Goal: Information Seeking & Learning: Learn about a topic

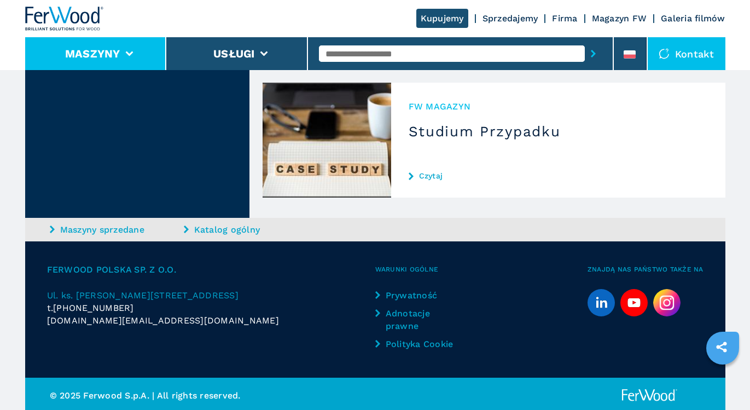
scroll to position [3056, 0]
click at [143, 53] on li "Maszyny" at bounding box center [96, 53] width 142 height 33
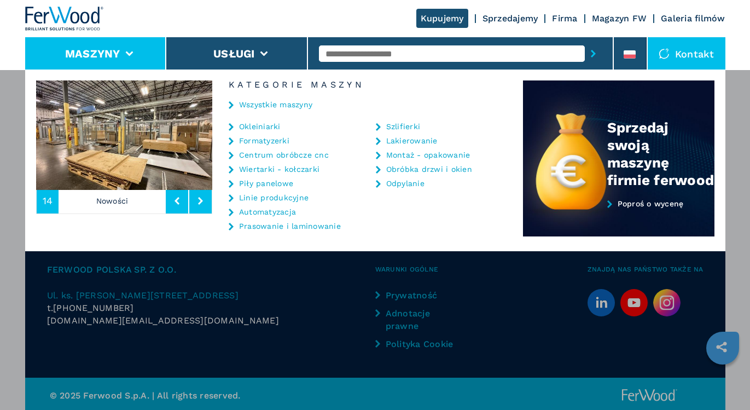
click at [253, 154] on link "Centrum obróbcze cnc" at bounding box center [284, 155] width 90 height 8
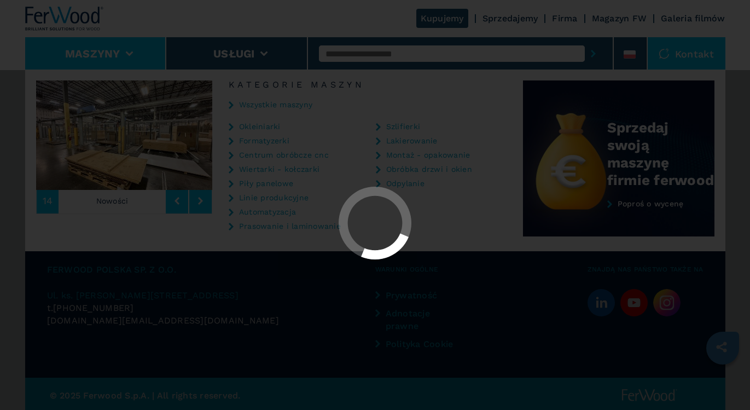
select select "**********"
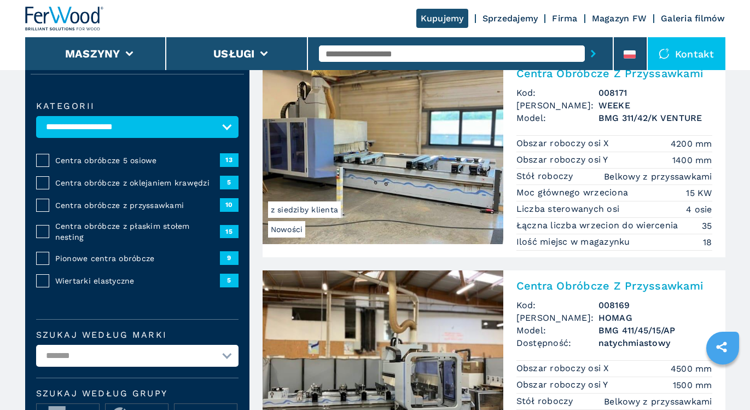
scroll to position [109, 0]
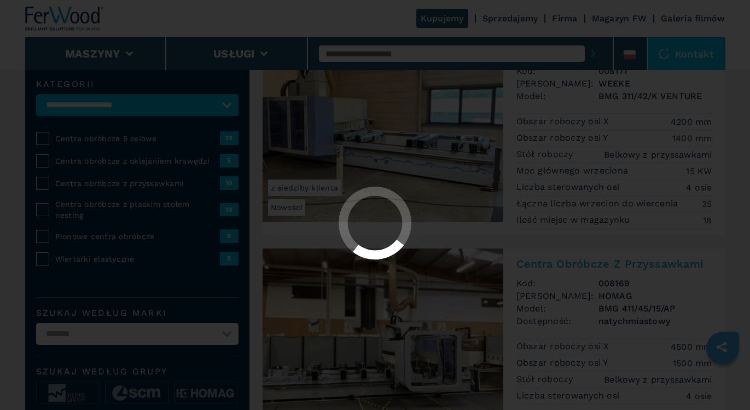
select select "**********"
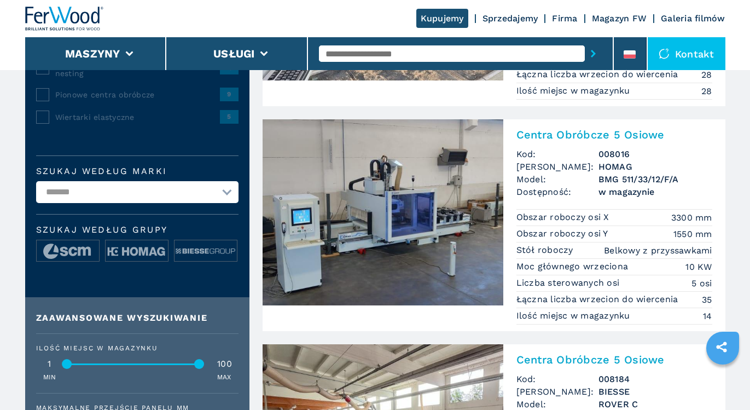
scroll to position [241, 0]
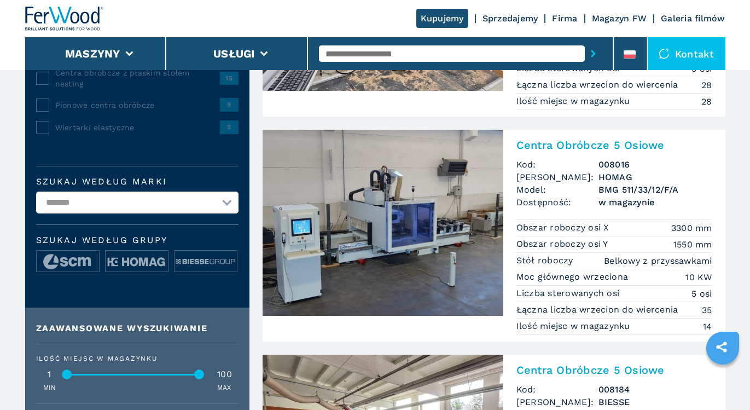
click at [456, 229] on img at bounding box center [383, 223] width 241 height 186
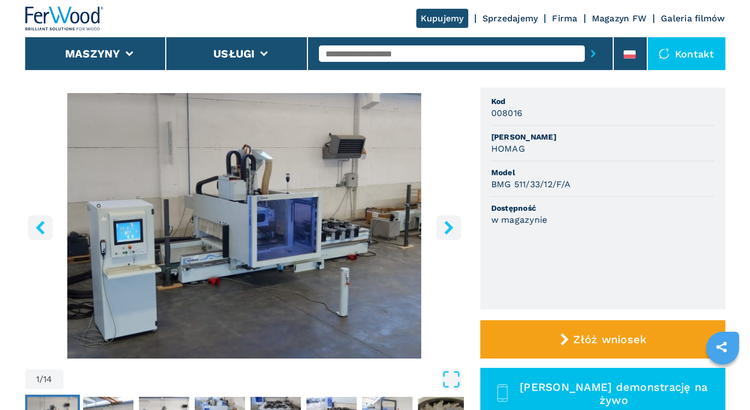
scroll to position [88, 0]
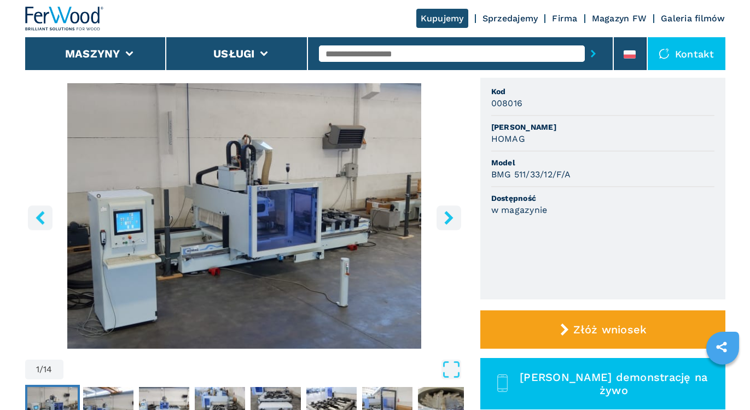
click at [448, 218] on icon "right-button" at bounding box center [449, 218] width 14 height 14
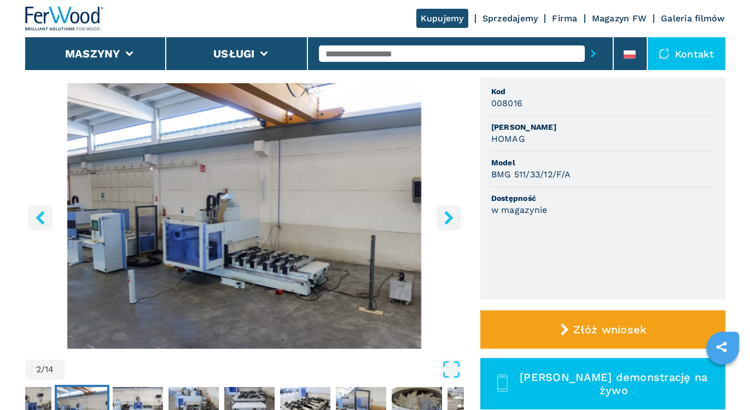
click at [448, 218] on icon "right-button" at bounding box center [449, 218] width 14 height 14
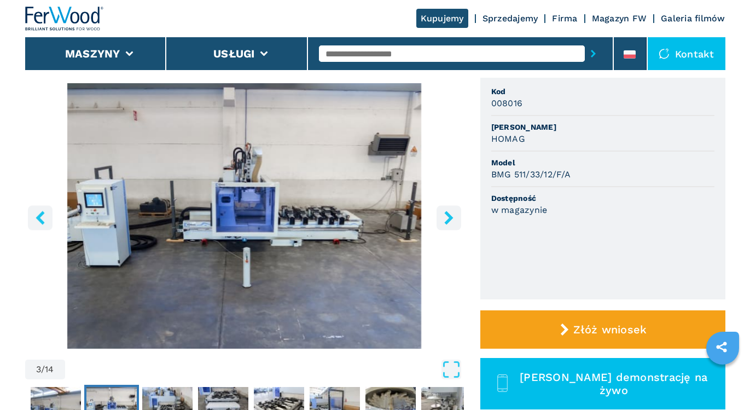
click at [448, 218] on icon "right-button" at bounding box center [449, 218] width 14 height 14
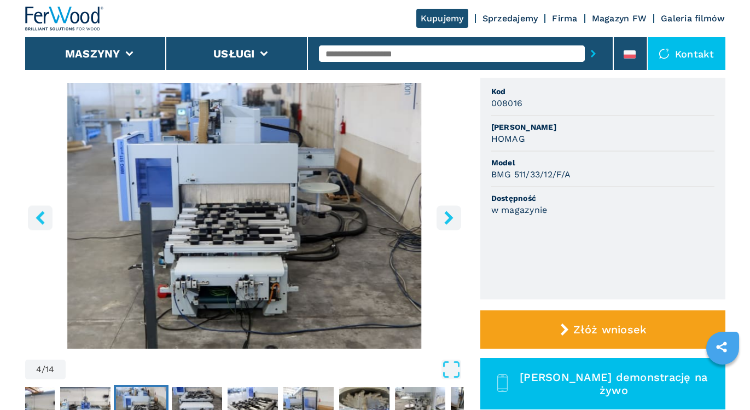
click at [448, 218] on icon "right-button" at bounding box center [449, 218] width 14 height 14
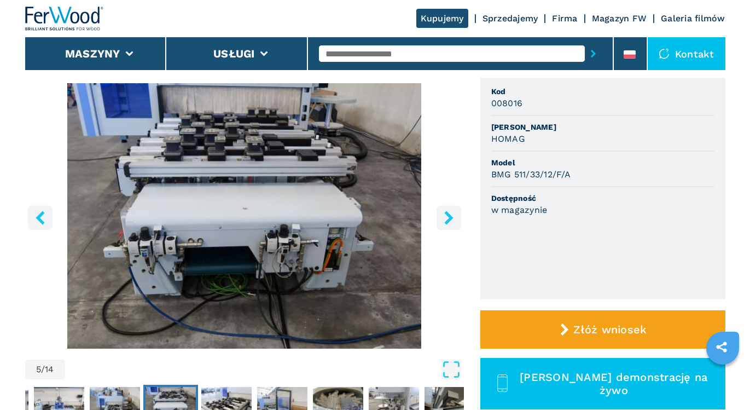
click at [448, 219] on icon "right-button" at bounding box center [449, 218] width 14 height 14
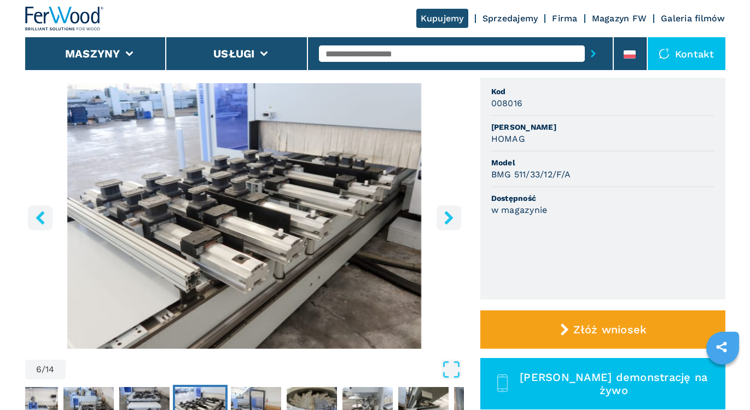
click at [448, 219] on icon "right-button" at bounding box center [449, 218] width 14 height 14
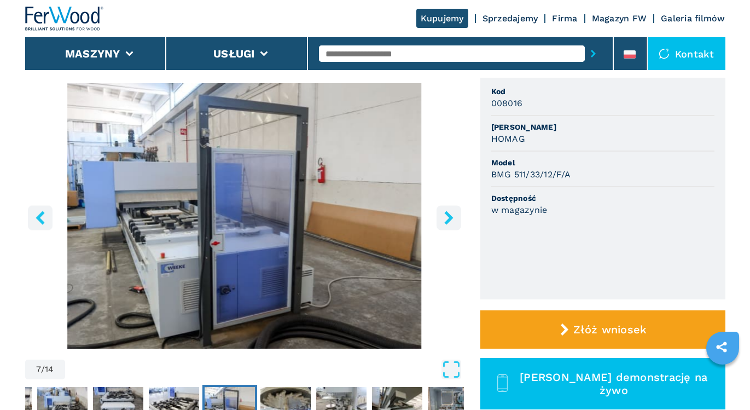
click at [448, 219] on icon "right-button" at bounding box center [449, 218] width 14 height 14
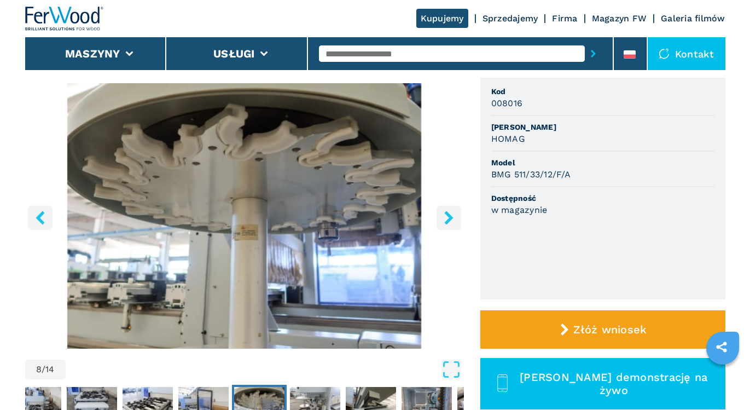
click at [448, 219] on icon "right-button" at bounding box center [449, 218] width 14 height 14
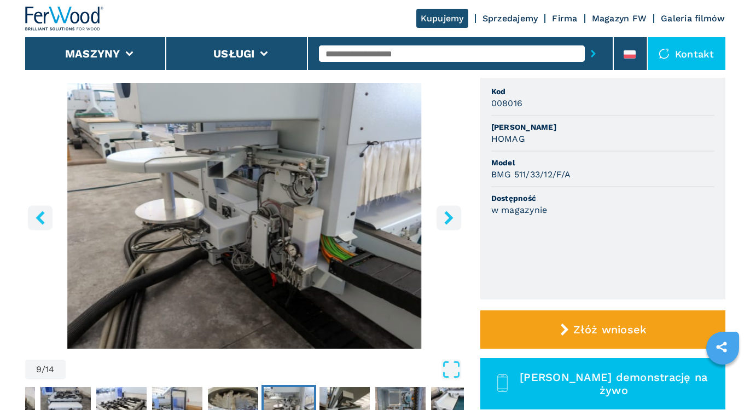
click at [448, 219] on icon "right-button" at bounding box center [449, 218] width 14 height 14
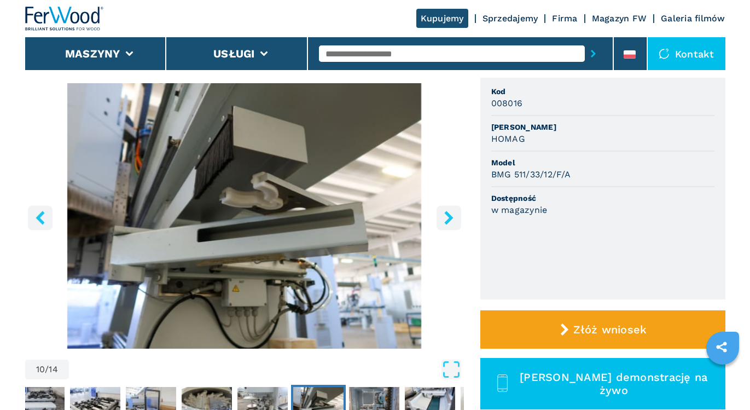
click at [448, 219] on icon "right-button" at bounding box center [449, 218] width 14 height 14
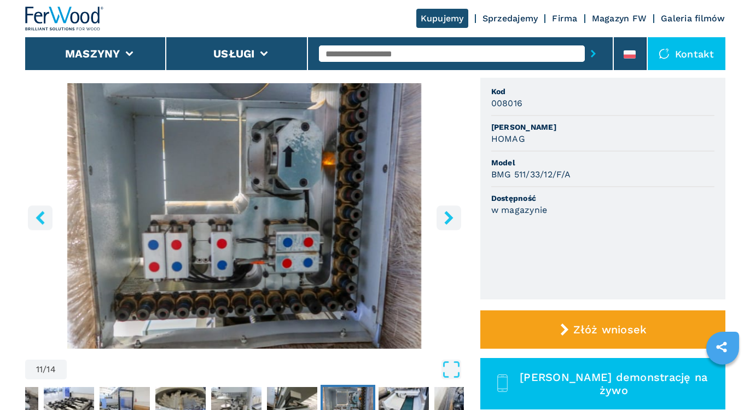
click at [448, 219] on icon "right-button" at bounding box center [449, 218] width 14 height 14
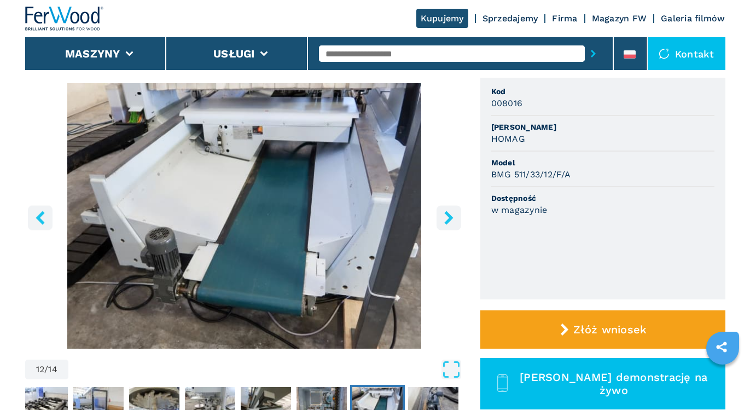
click at [448, 219] on icon "right-button" at bounding box center [449, 218] width 14 height 14
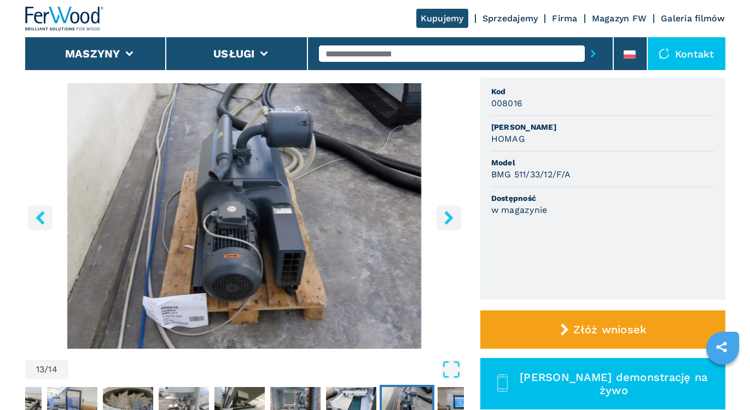
click at [448, 219] on icon "right-button" at bounding box center [449, 218] width 14 height 14
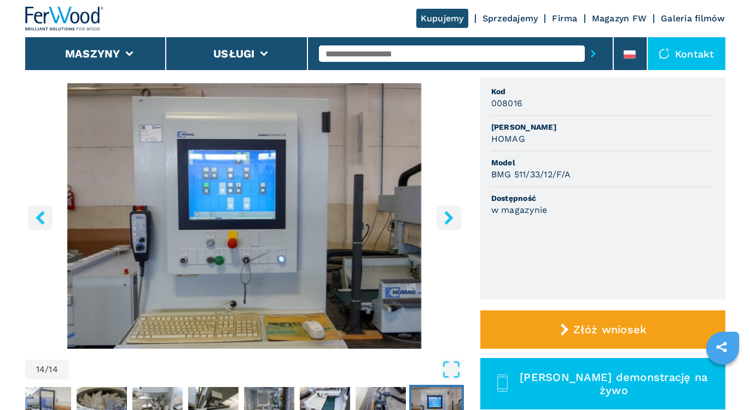
click at [448, 219] on icon "right-button" at bounding box center [449, 218] width 14 height 14
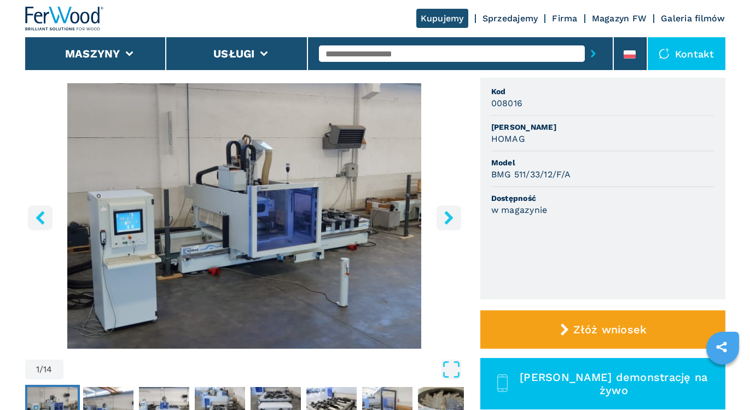
click at [448, 219] on icon "right-button" at bounding box center [449, 218] width 14 height 14
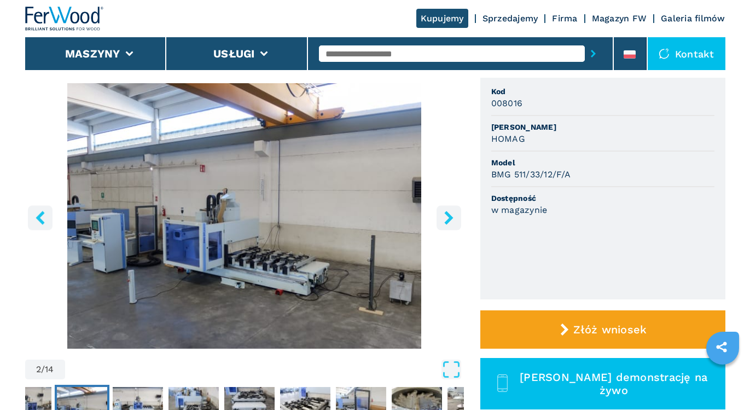
click at [448, 219] on icon "right-button" at bounding box center [449, 218] width 14 height 14
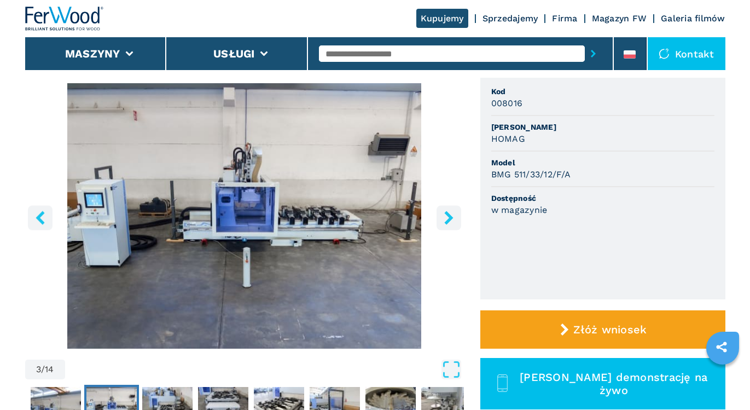
click at [448, 220] on icon "right-button" at bounding box center [448, 218] width 9 height 14
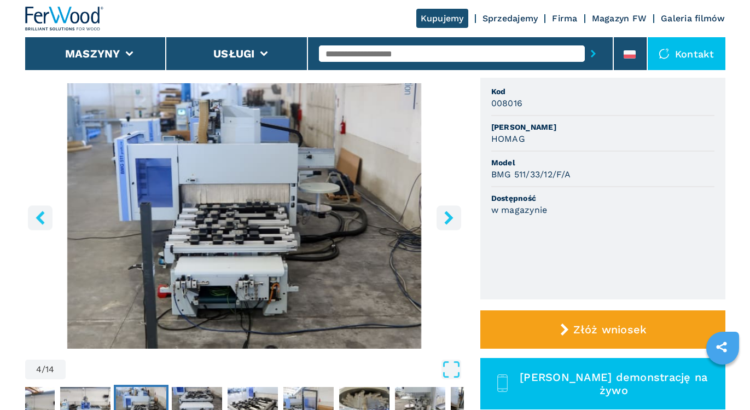
click at [448, 220] on icon "right-button" at bounding box center [448, 218] width 9 height 14
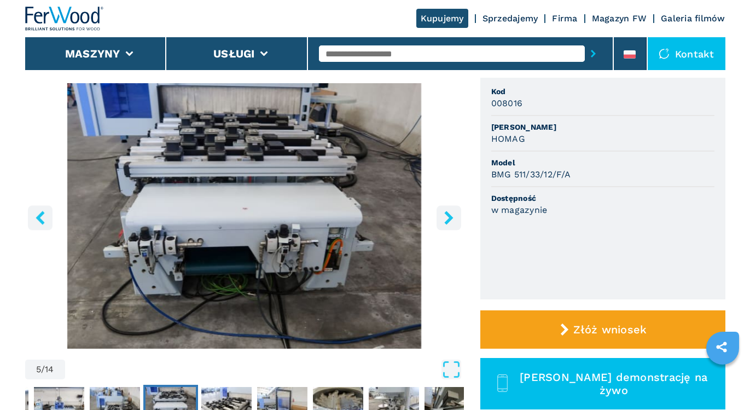
click at [448, 220] on icon "right-button" at bounding box center [448, 218] width 9 height 14
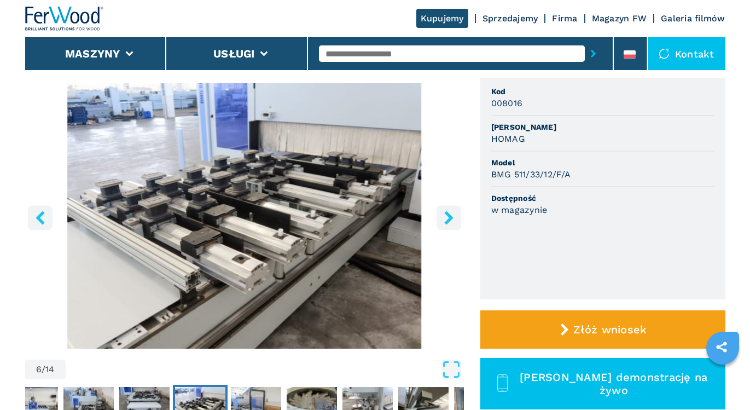
click at [448, 220] on icon "right-button" at bounding box center [448, 218] width 9 height 14
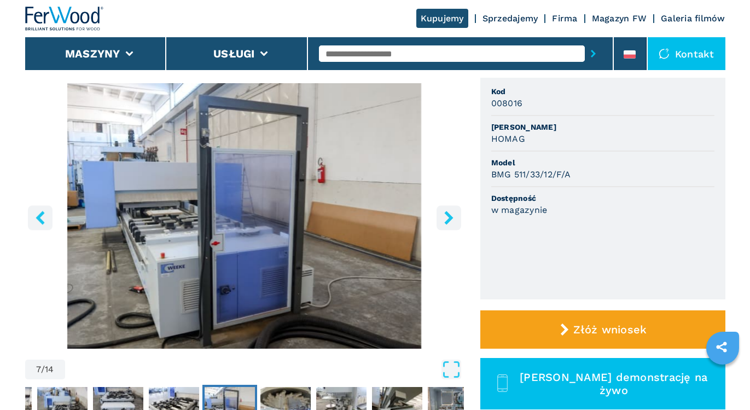
click at [448, 220] on icon "right-button" at bounding box center [448, 218] width 9 height 14
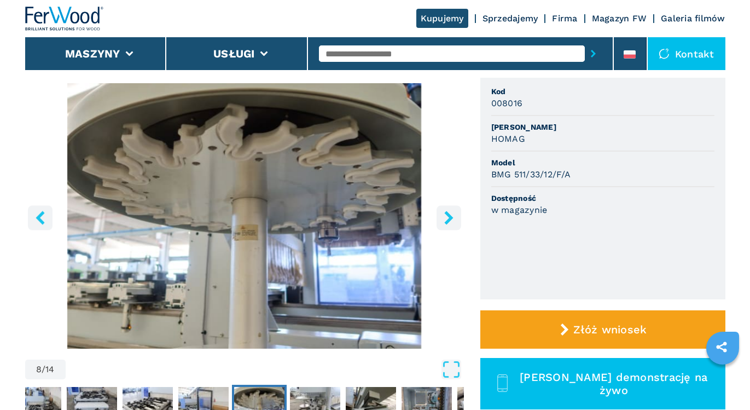
click at [448, 220] on icon "right-button" at bounding box center [448, 218] width 9 height 14
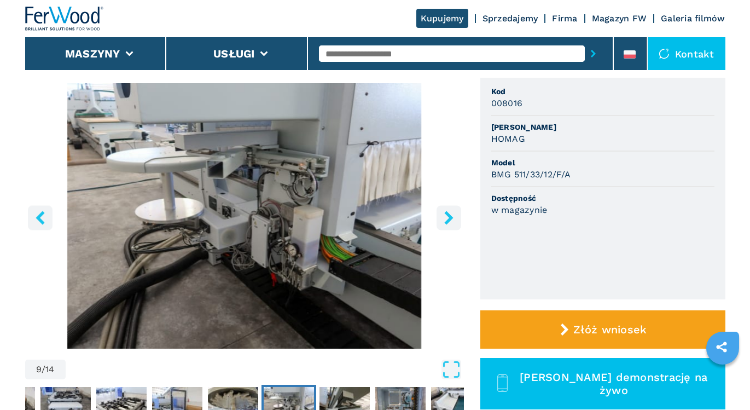
click at [448, 220] on icon "right-button" at bounding box center [448, 218] width 9 height 14
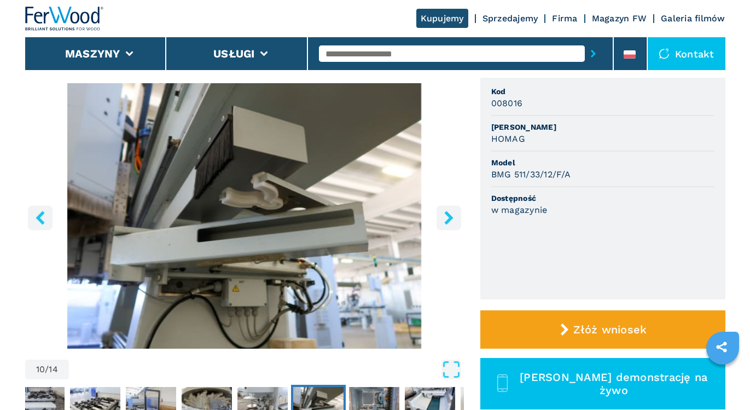
click at [448, 220] on icon "right-button" at bounding box center [448, 218] width 9 height 14
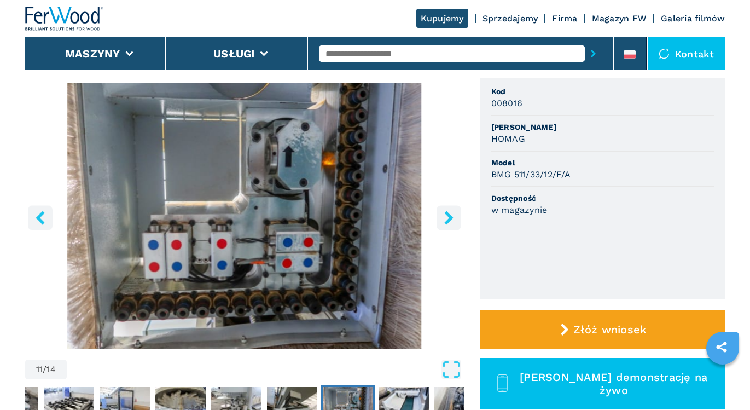
click at [448, 220] on icon "right-button" at bounding box center [448, 218] width 9 height 14
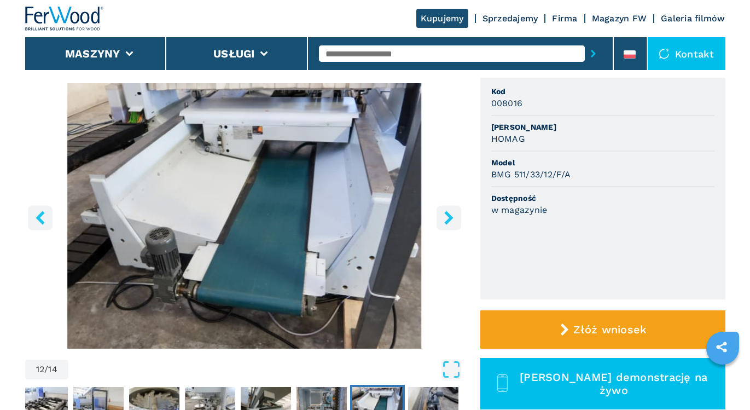
click at [448, 220] on icon "right-button" at bounding box center [448, 218] width 9 height 14
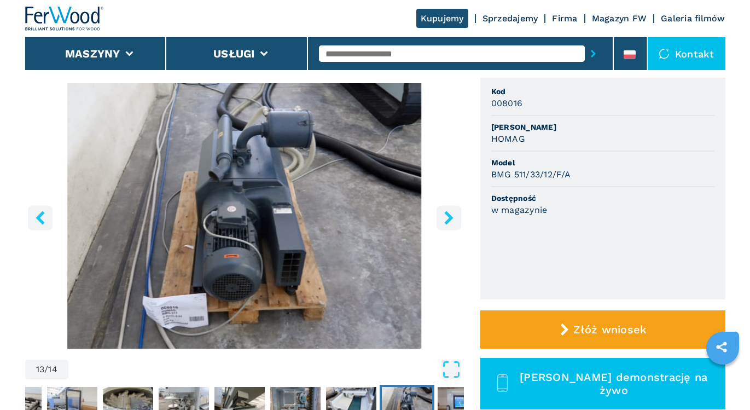
click at [448, 220] on icon "right-button" at bounding box center [448, 218] width 9 height 14
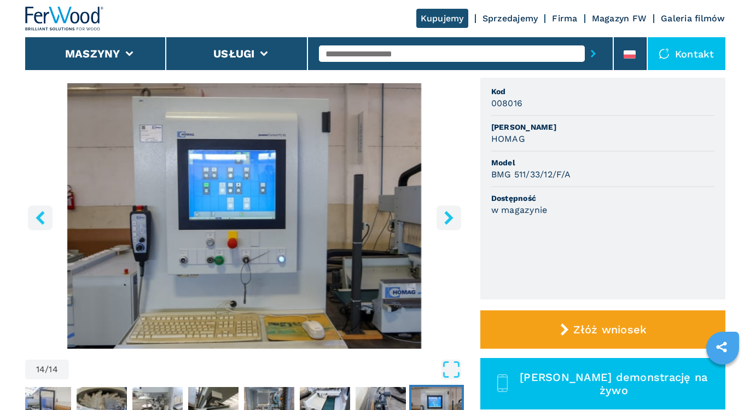
click at [446, 221] on icon "right-button" at bounding box center [449, 218] width 14 height 14
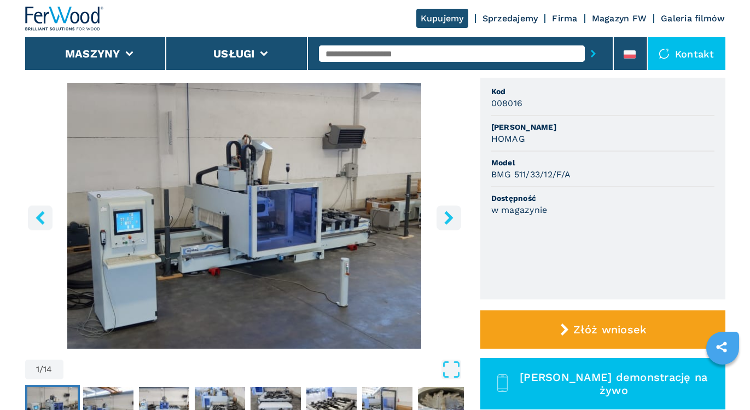
select select "**********"
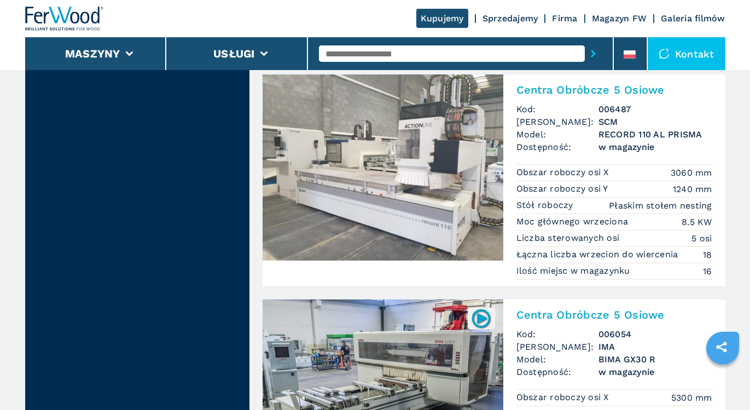
scroll to position [1970, 0]
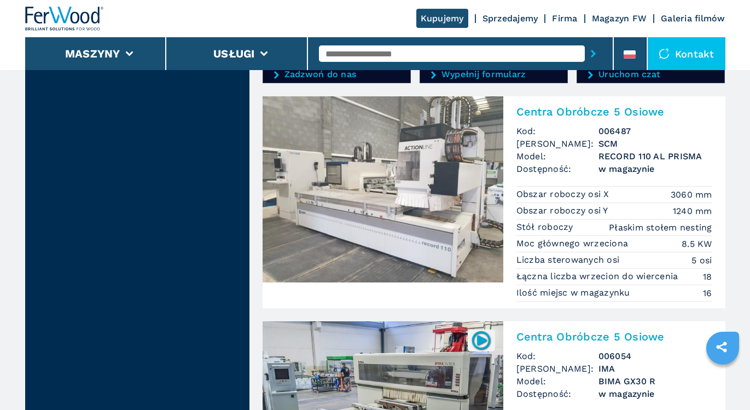
click at [369, 226] on img at bounding box center [383, 189] width 241 height 186
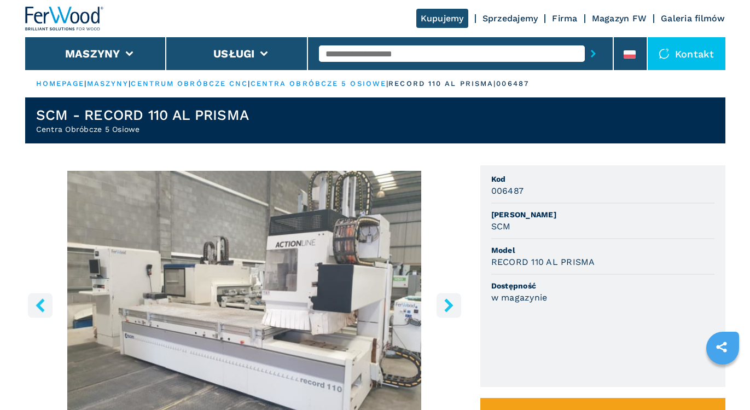
scroll to position [22, 0]
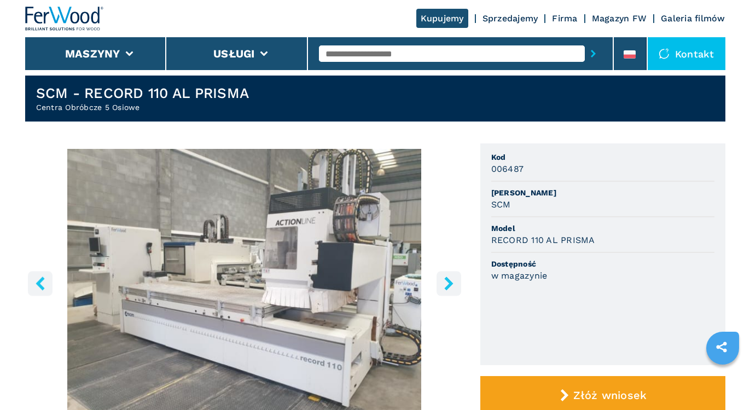
click at [448, 281] on icon "right-button" at bounding box center [448, 283] width 9 height 14
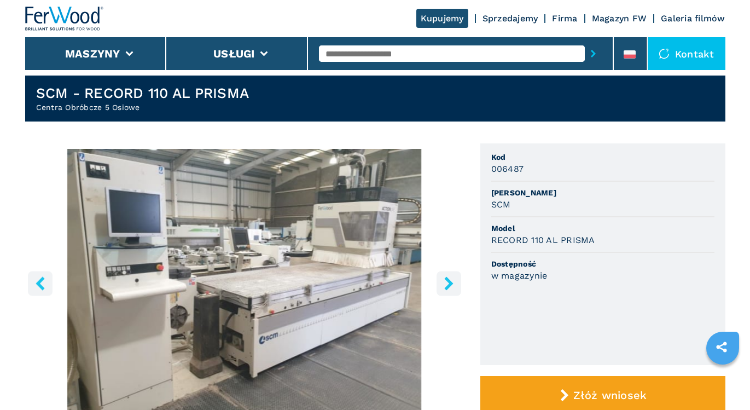
click at [448, 283] on icon "right-button" at bounding box center [448, 283] width 9 height 14
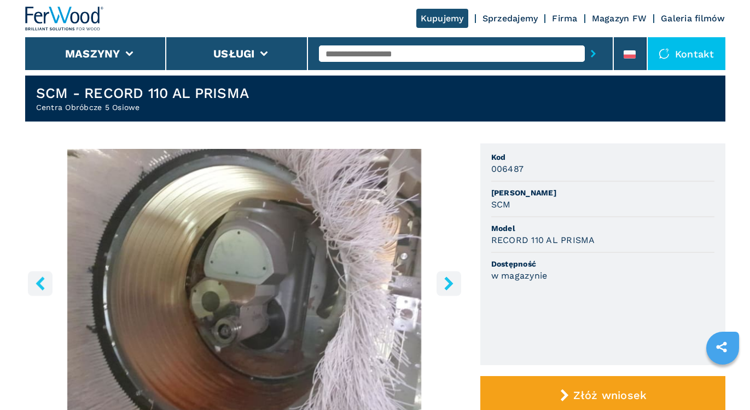
click at [448, 283] on icon "right-button" at bounding box center [448, 283] width 9 height 14
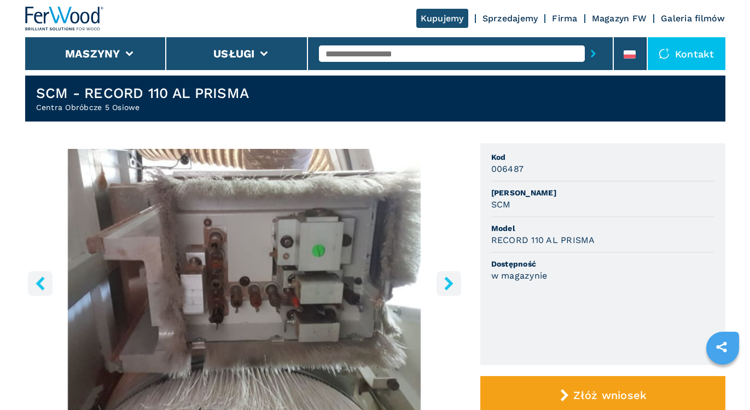
click at [448, 283] on icon "right-button" at bounding box center [448, 283] width 9 height 14
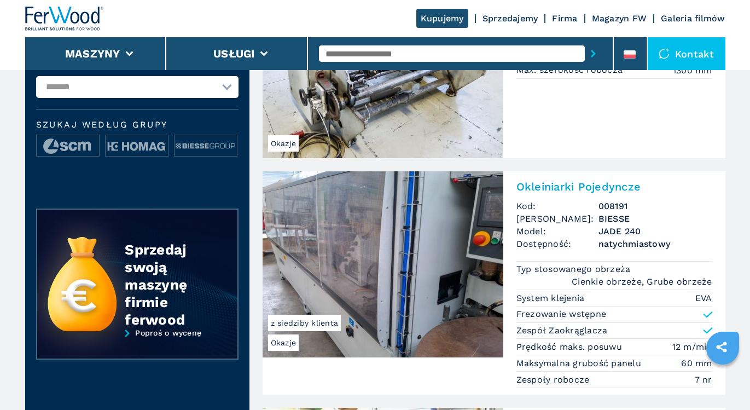
scroll to position [219, 0]
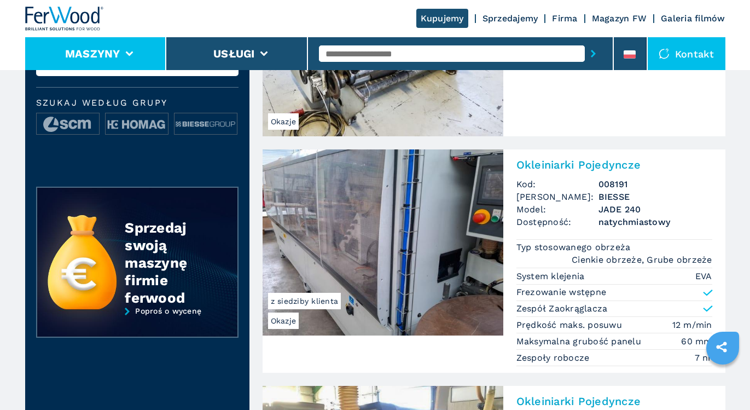
click at [136, 48] on li "Maszyny" at bounding box center [96, 53] width 142 height 33
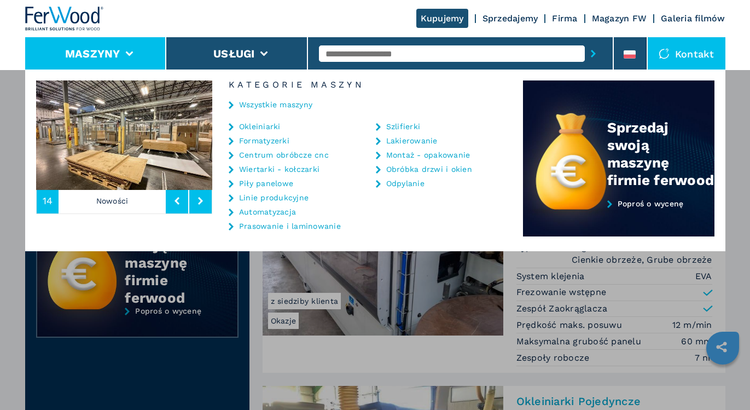
click at [519, 17] on link "Sprzedajemy" at bounding box center [511, 18] width 56 height 10
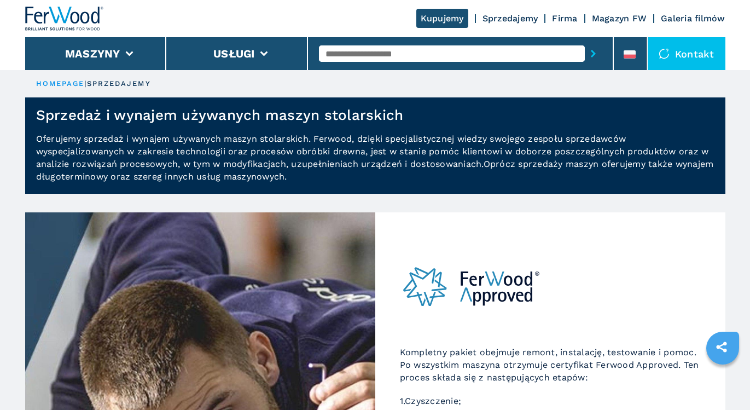
click at [454, 19] on link "Kupujemy" at bounding box center [442, 18] width 52 height 19
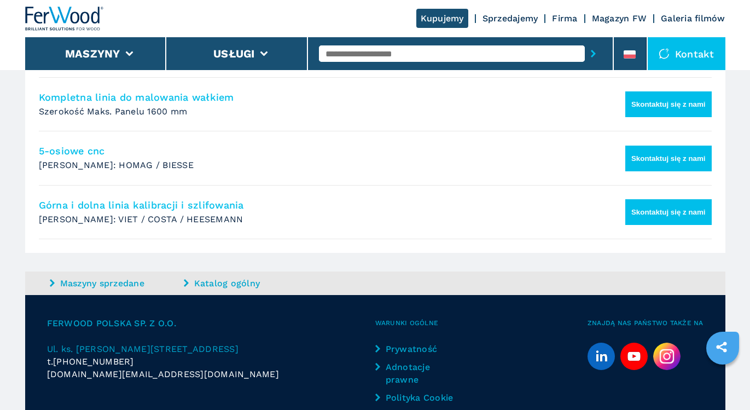
scroll to position [1073, 0]
